Goal: Information Seeking & Learning: Learn about a topic

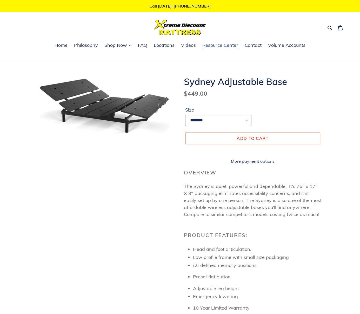
click at [221, 48] on span "Resource Center" at bounding box center [220, 45] width 36 height 6
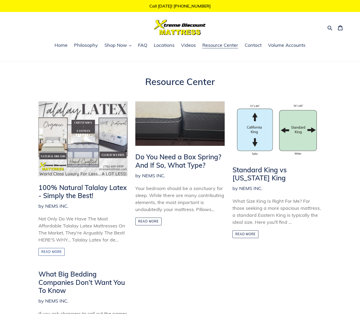
click at [57, 252] on link "Read more" at bounding box center [51, 252] width 26 height 8
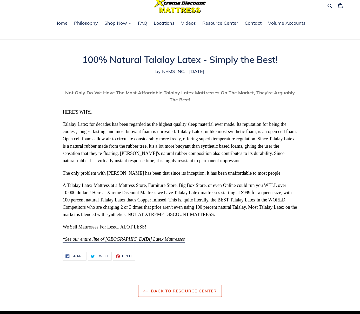
scroll to position [53, 0]
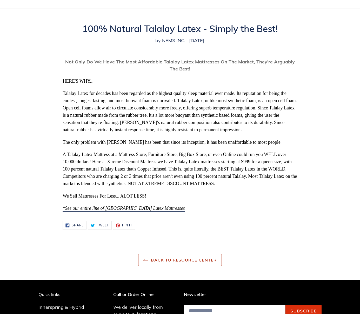
click at [217, 259] on link "Back to Resource Center" at bounding box center [179, 260] width 83 height 12
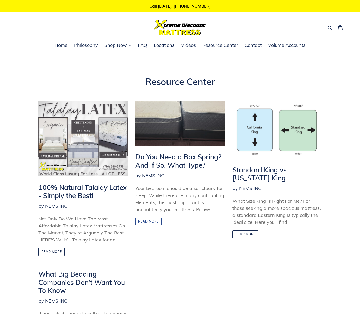
click at [155, 220] on link "Read more" at bounding box center [148, 221] width 26 height 8
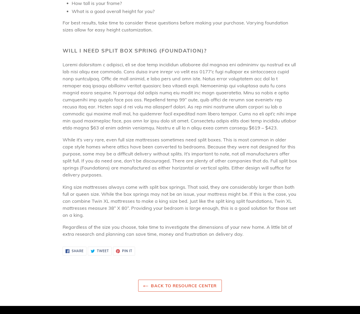
scroll to position [503, 0]
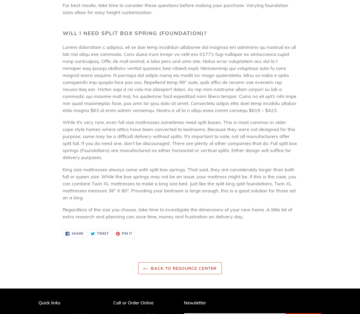
click at [206, 266] on link "Back to Resource Center" at bounding box center [179, 268] width 83 height 12
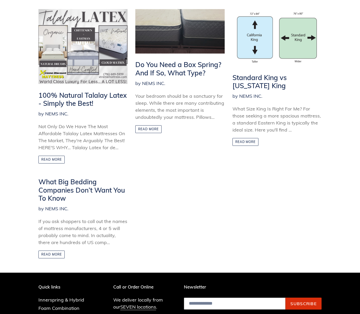
scroll to position [133, 0]
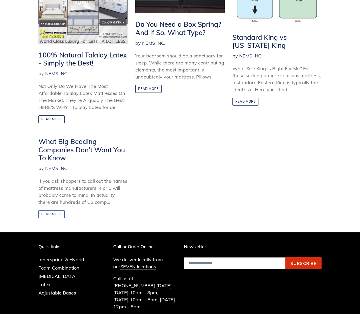
click at [51, 214] on link "Read more" at bounding box center [51, 214] width 26 height 8
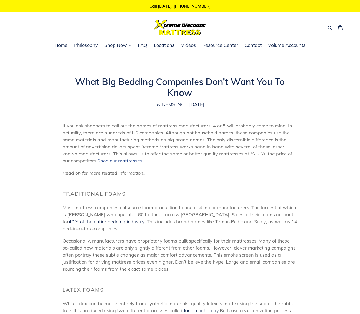
click at [127, 162] on span "Shop our mattresses." at bounding box center [120, 161] width 46 height 6
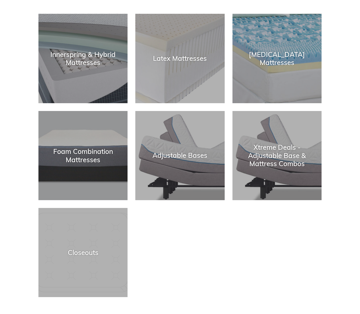
scroll to position [80, 0]
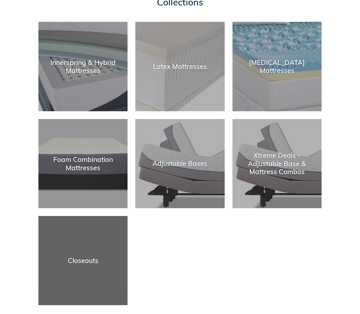
click at [80, 257] on div "Closeouts" at bounding box center [82, 260] width 89 height 8
click at [102, 305] on div "Closeouts" at bounding box center [82, 305] width 89 height 0
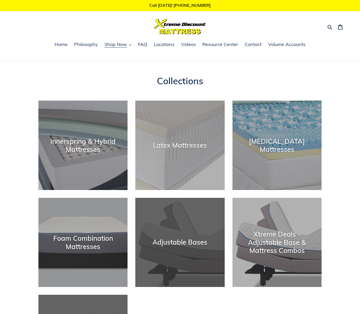
scroll to position [0, 0]
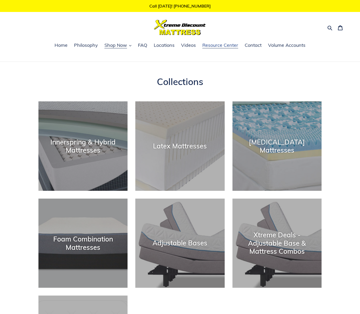
click at [215, 47] on span "Resource Center" at bounding box center [220, 45] width 36 height 6
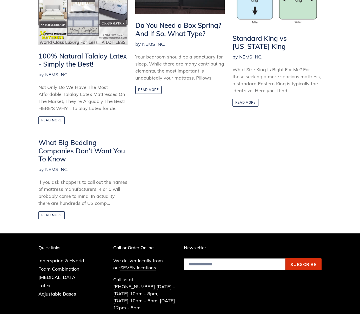
scroll to position [133, 0]
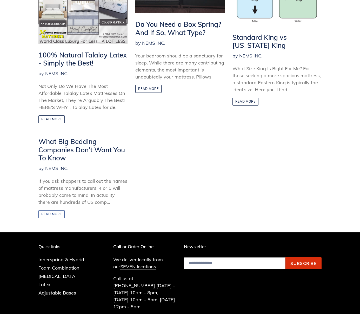
click at [58, 216] on link "Read more" at bounding box center [51, 214] width 26 height 8
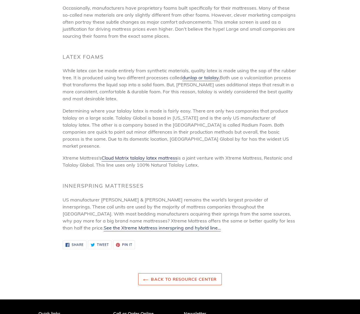
scroll to position [239, 0]
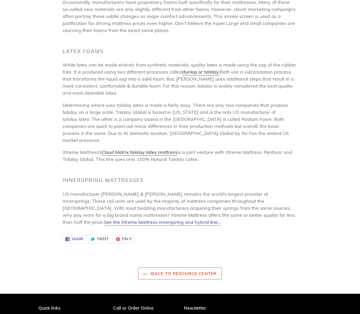
click at [221, 219] on span "See the Xtreme Mattress innerspring and hybrid line..." at bounding box center [162, 222] width 117 height 6
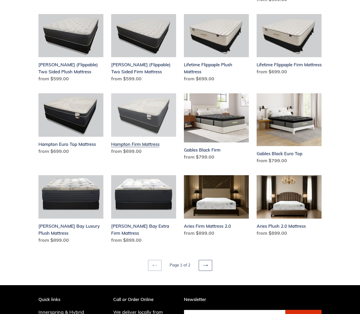
scroll to position [610, 0]
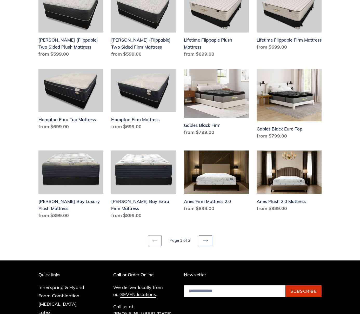
click at [208, 239] on link "Next page" at bounding box center [206, 240] width 14 height 11
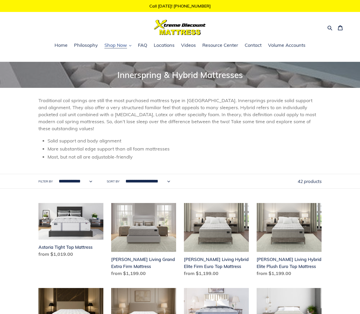
click at [121, 46] on span "Shop Now" at bounding box center [115, 45] width 23 height 6
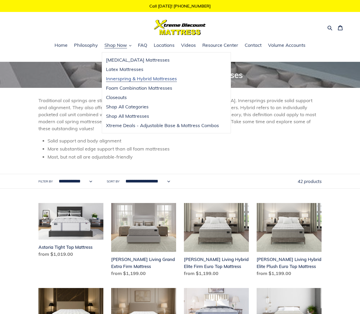
click at [129, 78] on span "Innerspring & Hybrid Mattresses" at bounding box center [141, 79] width 71 height 6
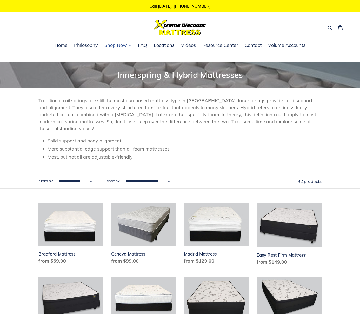
click at [113, 47] on span "Shop Now" at bounding box center [115, 45] width 23 height 6
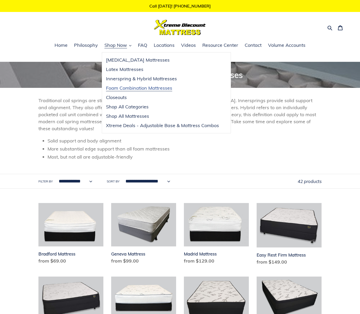
click at [128, 88] on span "Foam Combination Mattresses" at bounding box center [139, 88] width 66 height 6
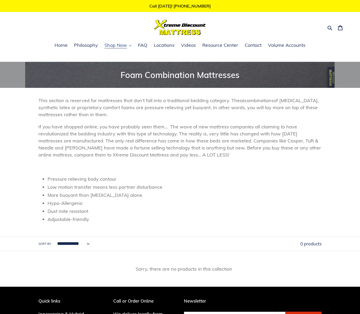
click at [118, 48] on span "Shop Now" at bounding box center [115, 45] width 23 height 6
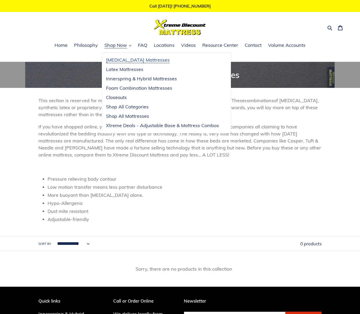
click at [121, 60] on span "[MEDICAL_DATA] Mattresses" at bounding box center [138, 60] width 64 height 6
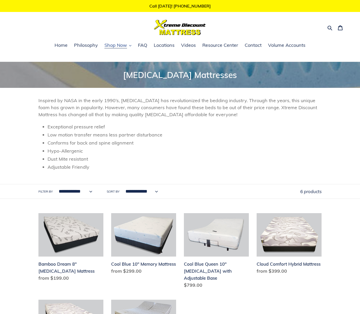
click at [114, 47] on span "Shop Now" at bounding box center [115, 45] width 23 height 6
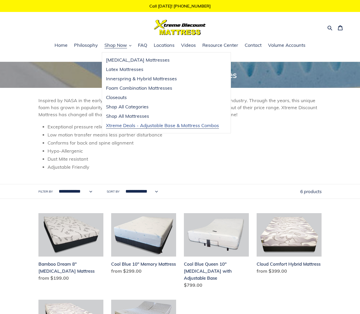
click at [137, 128] on span "Xtreme Deals - Adjustable Base & Mattress Combos" at bounding box center [162, 125] width 113 height 6
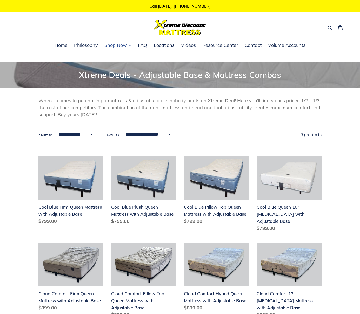
click at [109, 45] on span "Shop Now" at bounding box center [115, 45] width 23 height 6
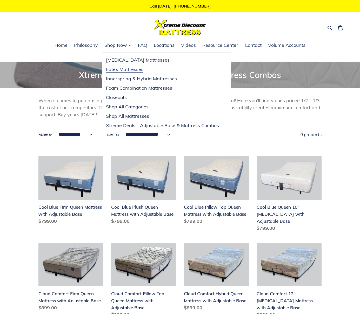
click at [120, 70] on span "Latex Mattresses" at bounding box center [124, 69] width 37 height 6
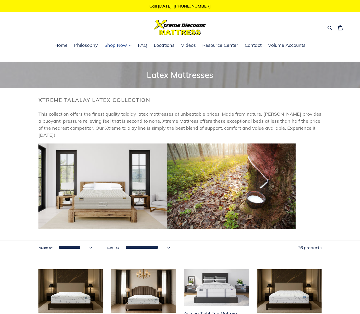
click at [115, 45] on span "Shop Now" at bounding box center [115, 45] width 23 height 6
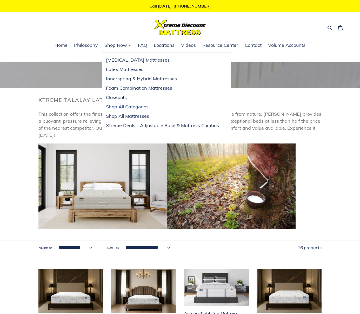
click at [124, 106] on span "Shop All Categories" at bounding box center [127, 107] width 43 height 6
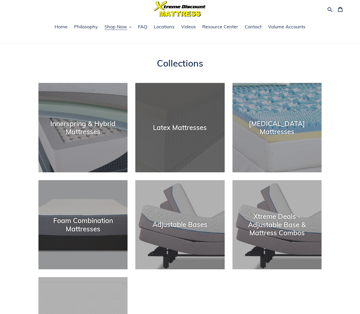
scroll to position [27, 0]
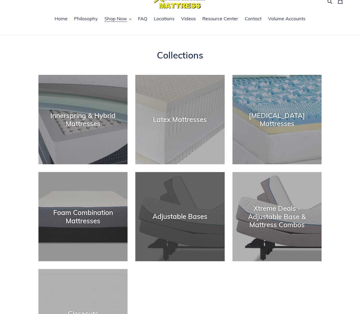
click at [186, 261] on div "Adjustable Bases" at bounding box center [179, 261] width 89 height 0
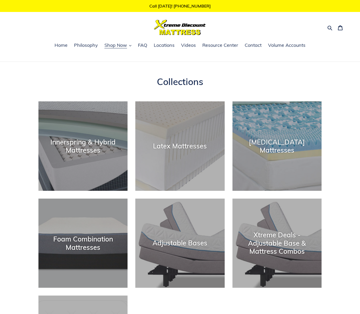
scroll to position [27, 0]
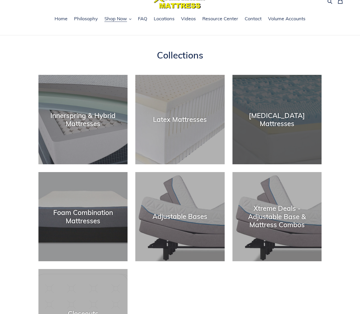
click at [295, 117] on div "[MEDICAL_DATA] Mattresses" at bounding box center [277, 119] width 89 height 16
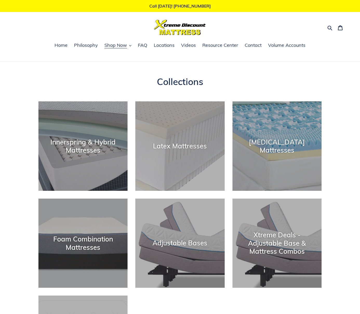
scroll to position [27, 0]
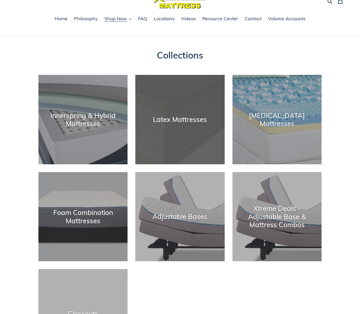
click at [200, 164] on div "Latex Mattresses" at bounding box center [179, 164] width 89 height 0
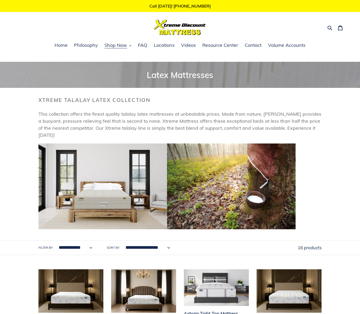
scroll to position [18, 0]
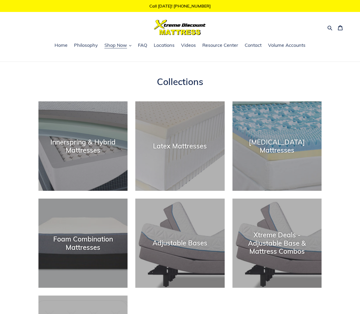
scroll to position [27, 0]
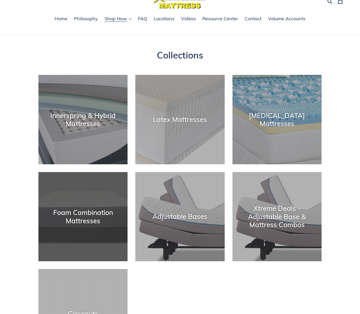
click at [94, 261] on div "Foam Combination Mattresses" at bounding box center [82, 261] width 89 height 0
click at [93, 211] on div "Foam Combination Mattresses" at bounding box center [82, 216] width 89 height 16
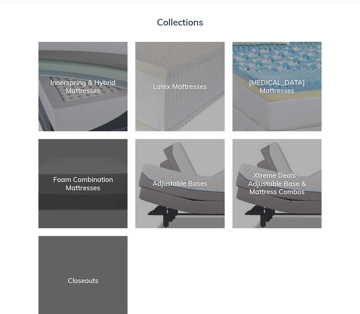
scroll to position [53, 0]
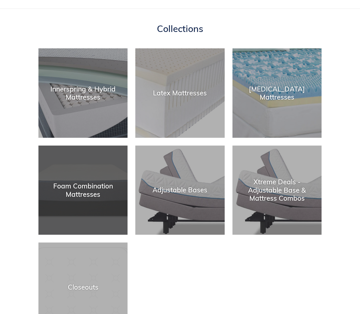
click at [100, 235] on div "Foam Combination Mattresses" at bounding box center [82, 235] width 89 height 0
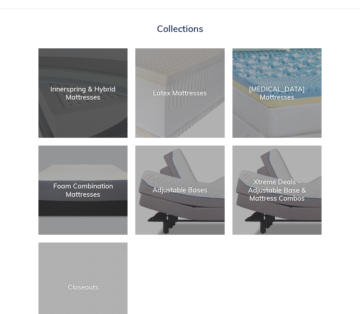
click at [61, 138] on div "Innerspring & Hybrid Mattresses" at bounding box center [82, 138] width 89 height 0
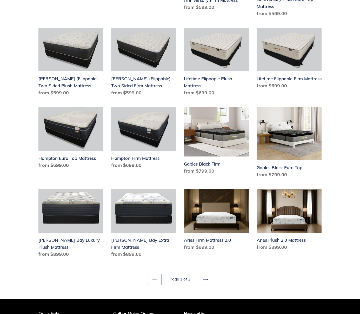
scroll to position [583, 0]
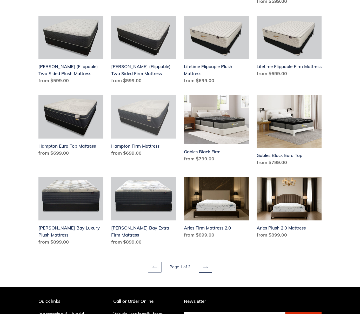
click at [145, 132] on link "Hampton Firm Mattress" at bounding box center [143, 126] width 65 height 63
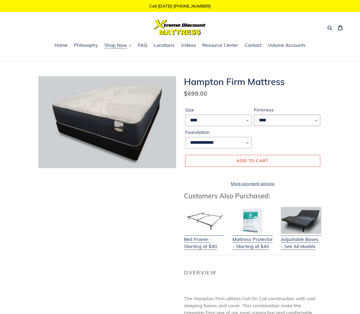
click at [254, 115] on select "****" at bounding box center [287, 120] width 66 height 11
click at [269, 123] on select "****" at bounding box center [287, 120] width 66 height 11
